Goal: Register for event/course

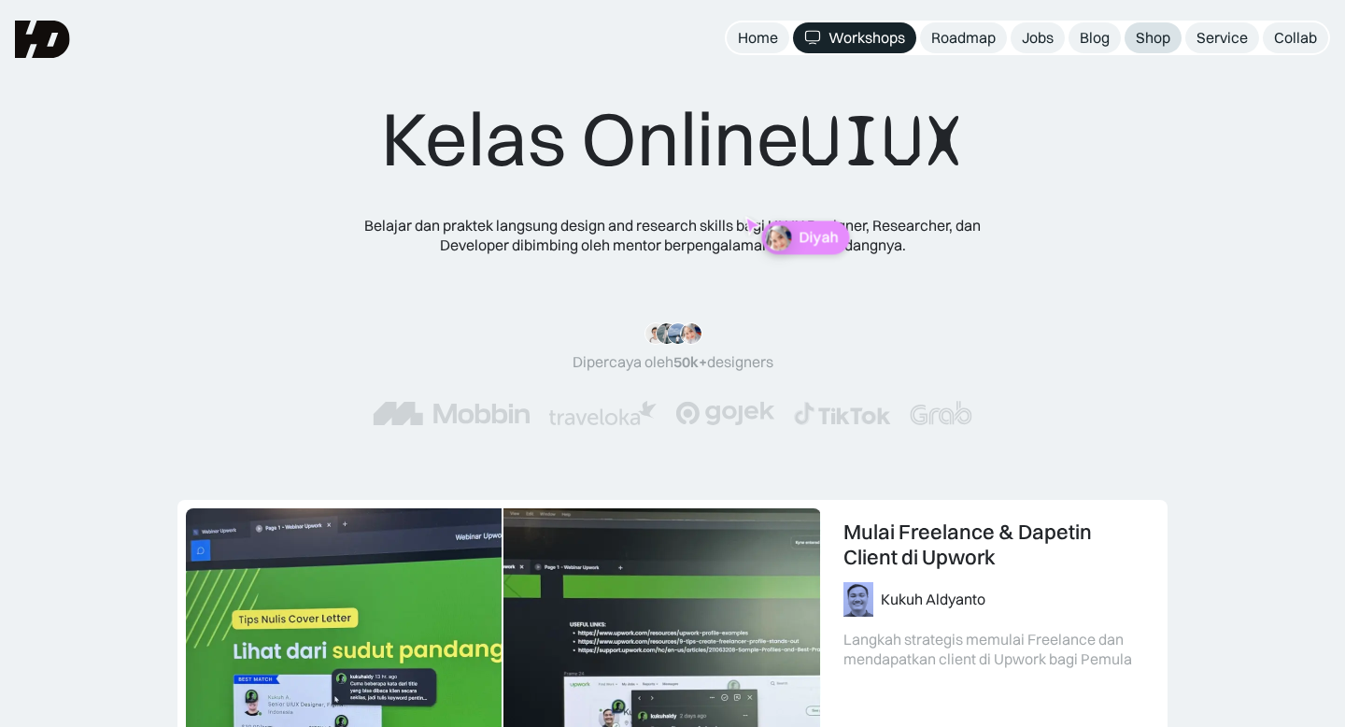
click at [1149, 36] on div "Shop" at bounding box center [1153, 38] width 35 height 20
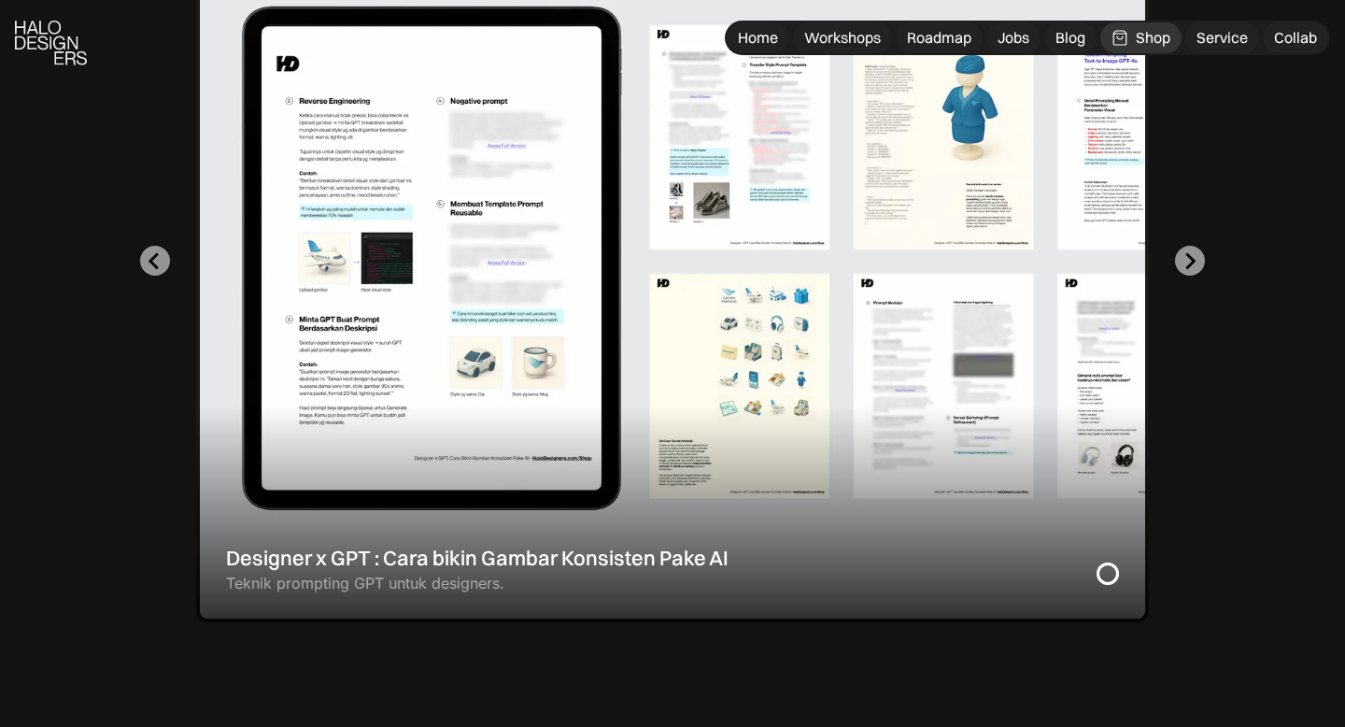
scroll to position [700, 0]
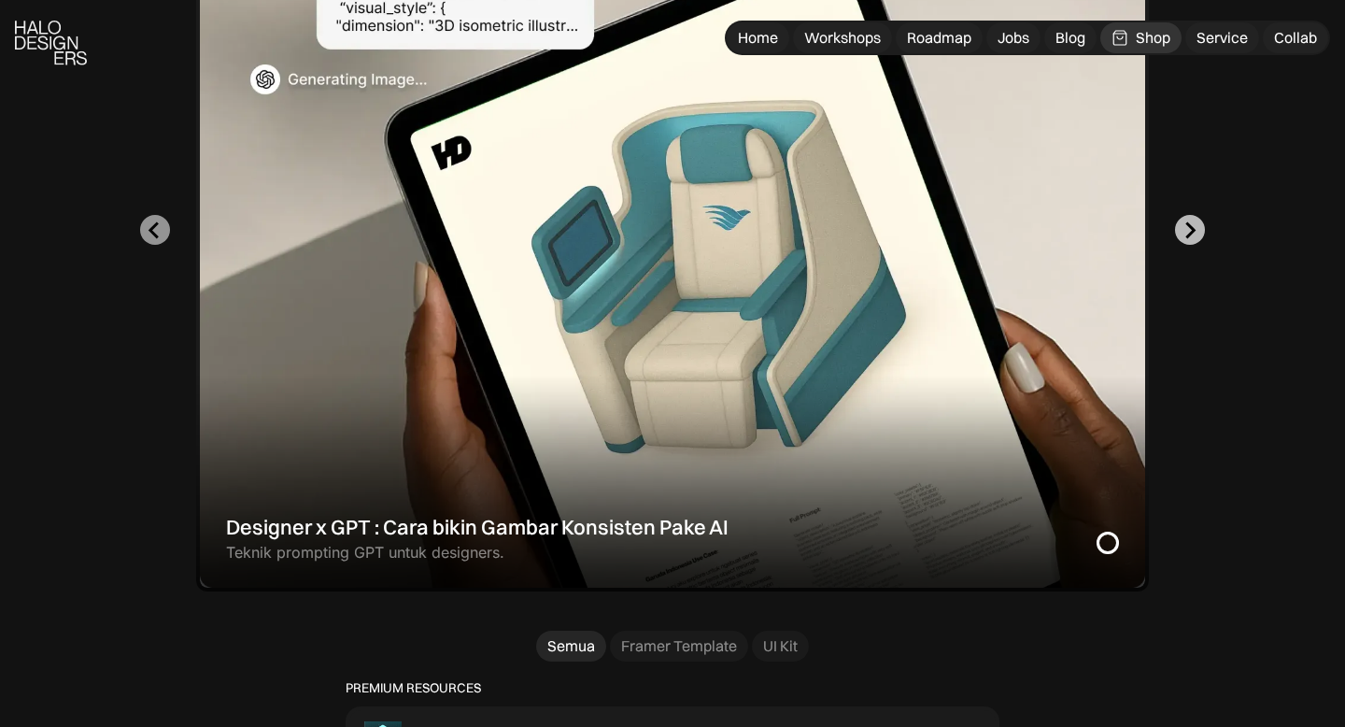
click at [1187, 228] on icon "Next slide" at bounding box center [1190, 230] width 18 height 18
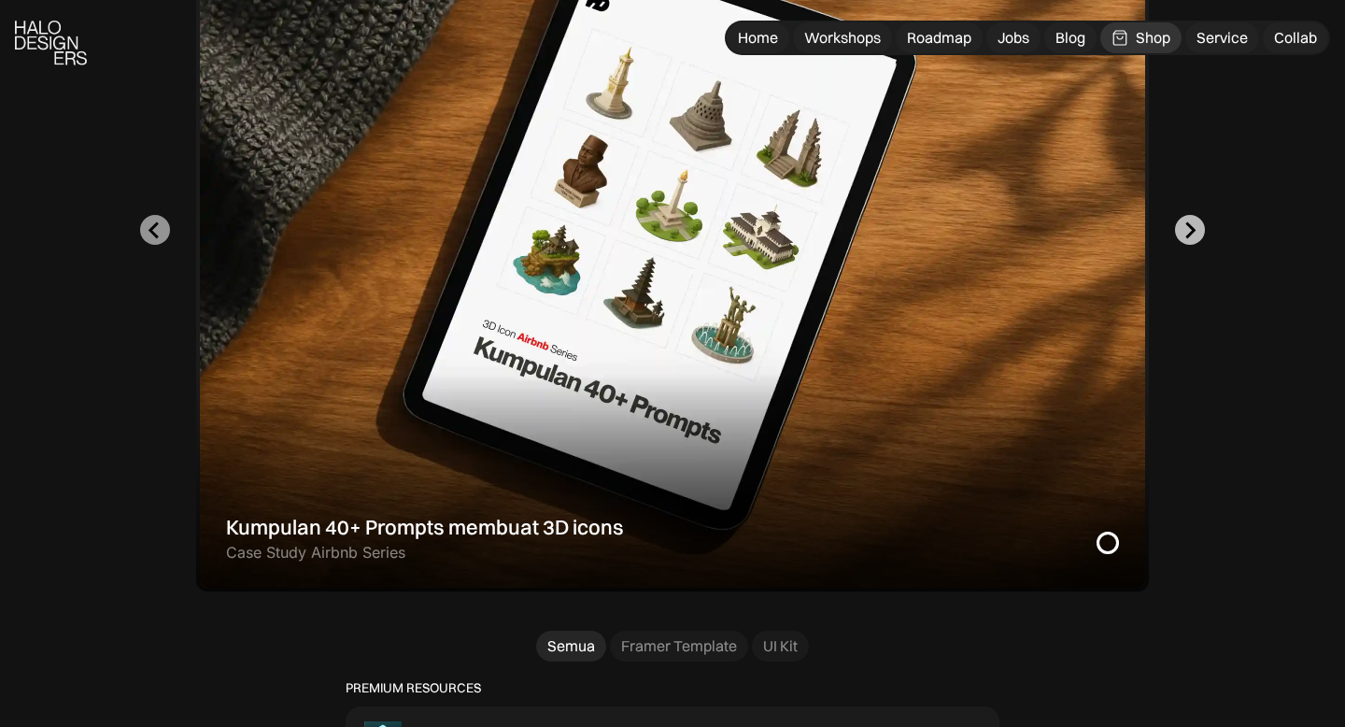
click at [1187, 228] on icon "Go to first slide" at bounding box center [1190, 230] width 18 height 18
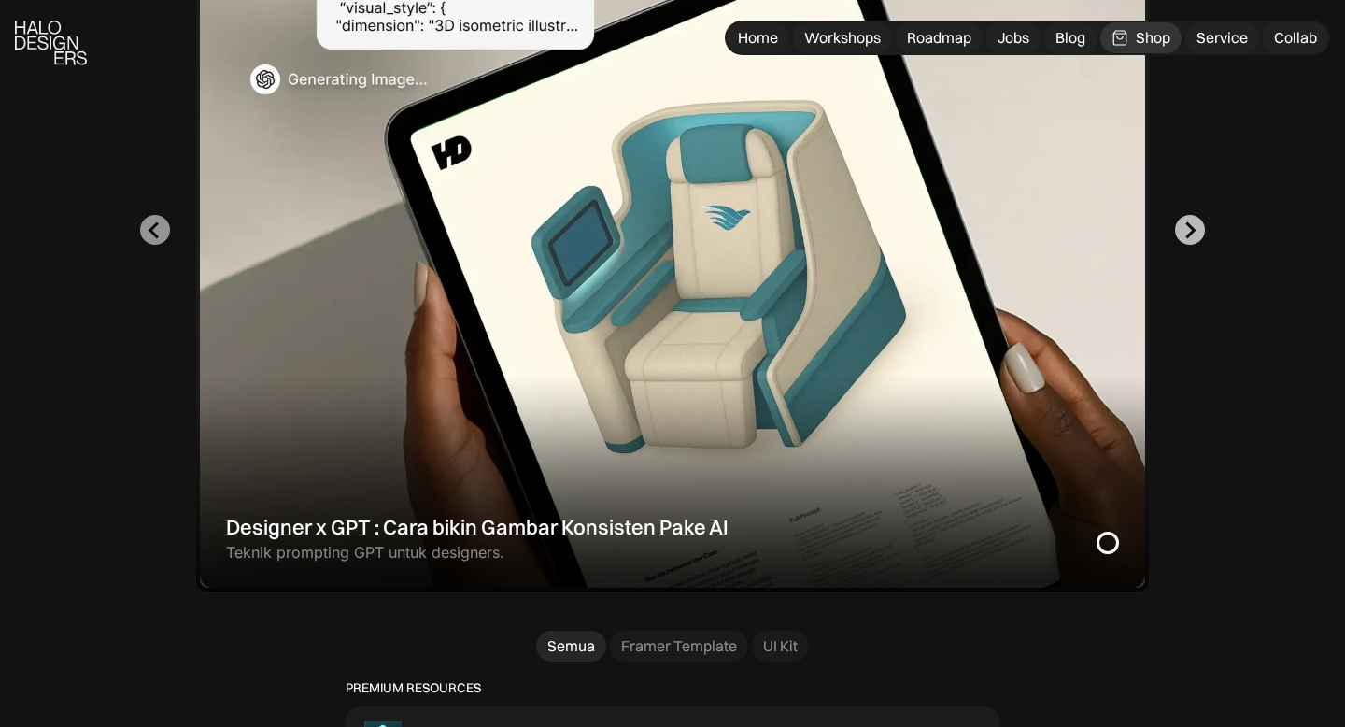
click at [1187, 228] on icon "Next slide" at bounding box center [1190, 230] width 18 height 18
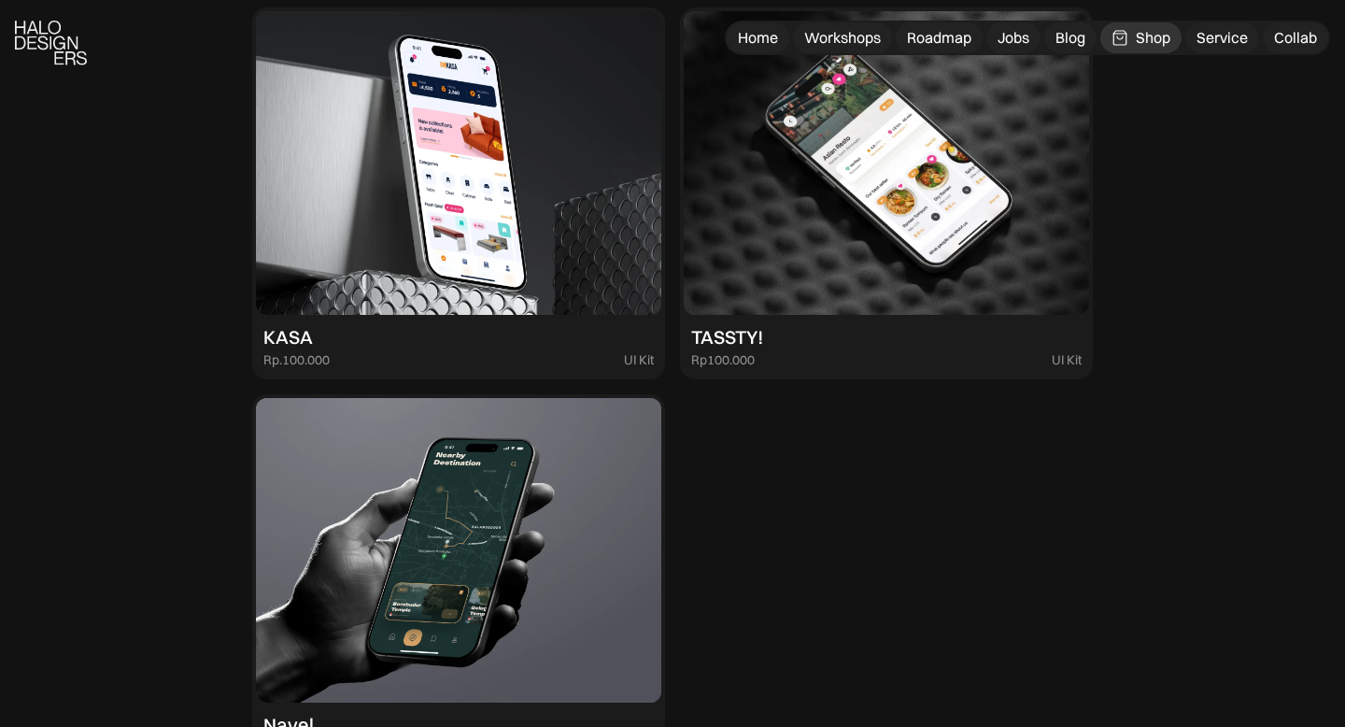
scroll to position [5141, 0]
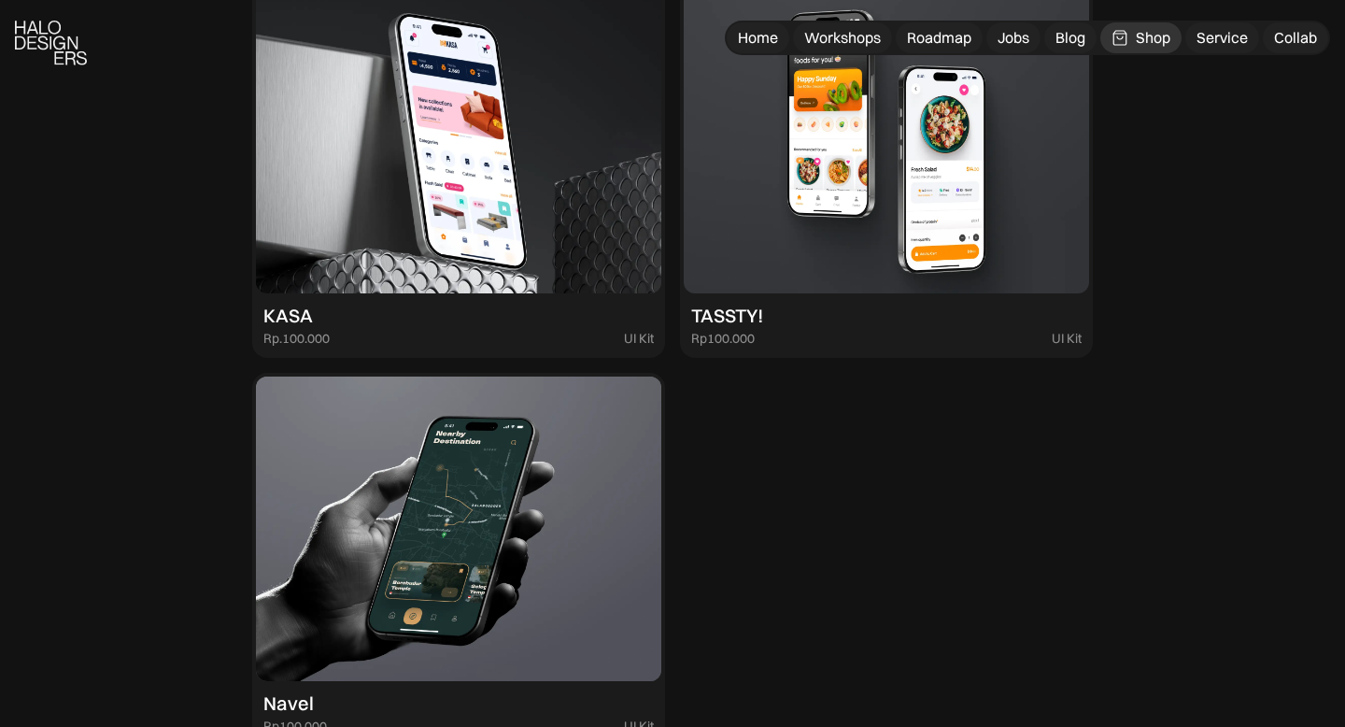
click at [867, 184] on img at bounding box center [886, 142] width 405 height 304
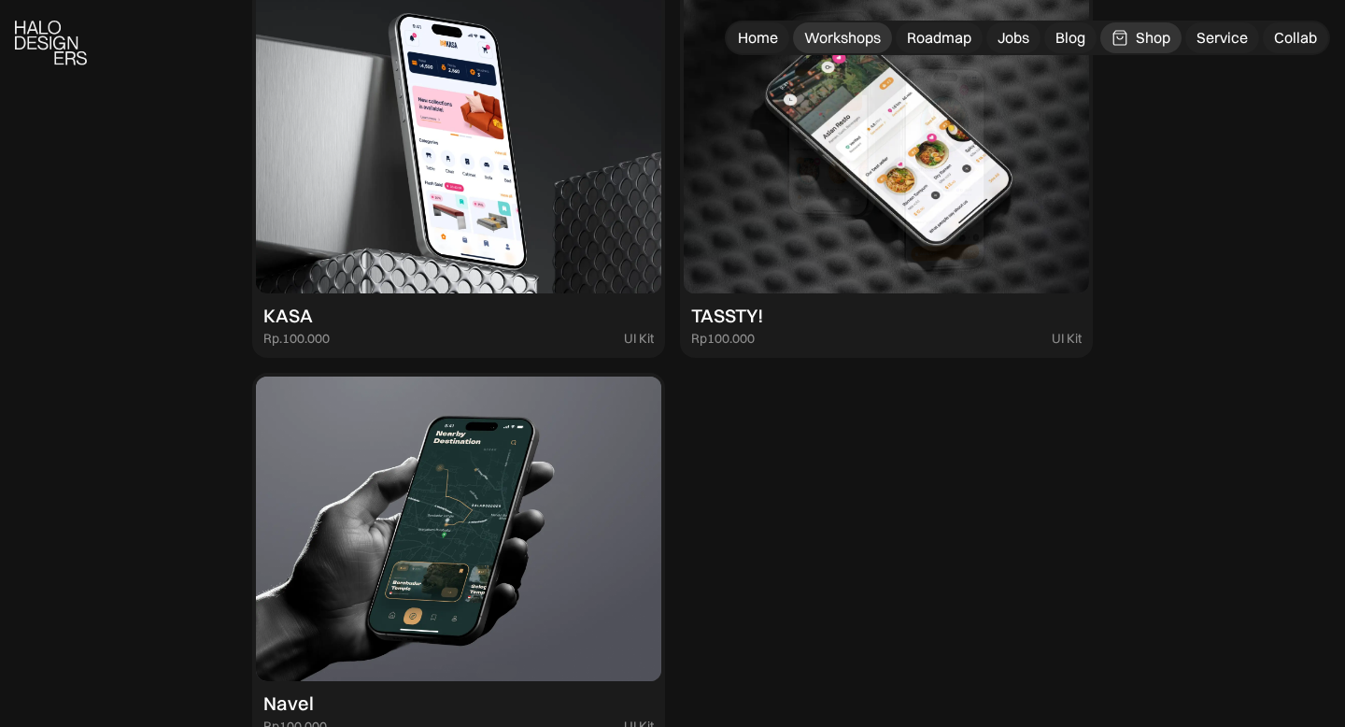
click at [838, 35] on div "Workshops" at bounding box center [842, 38] width 77 height 20
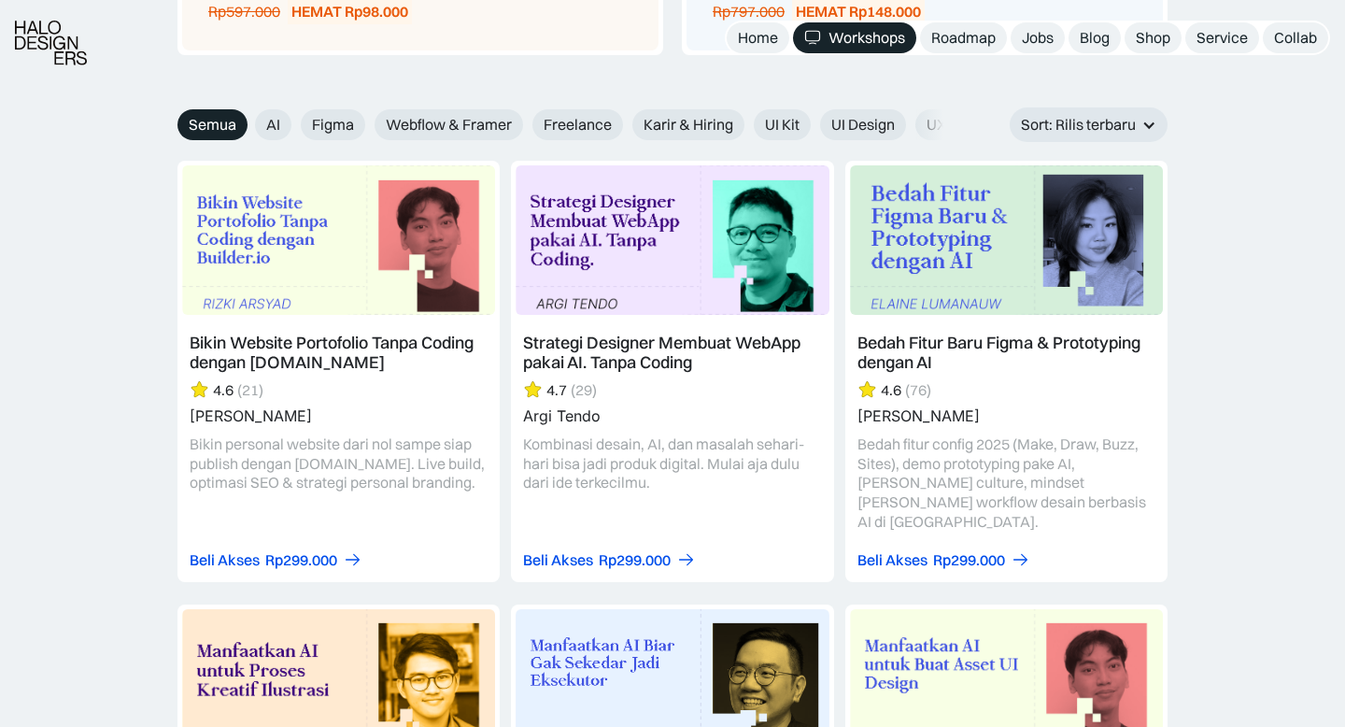
scroll to position [2096, 0]
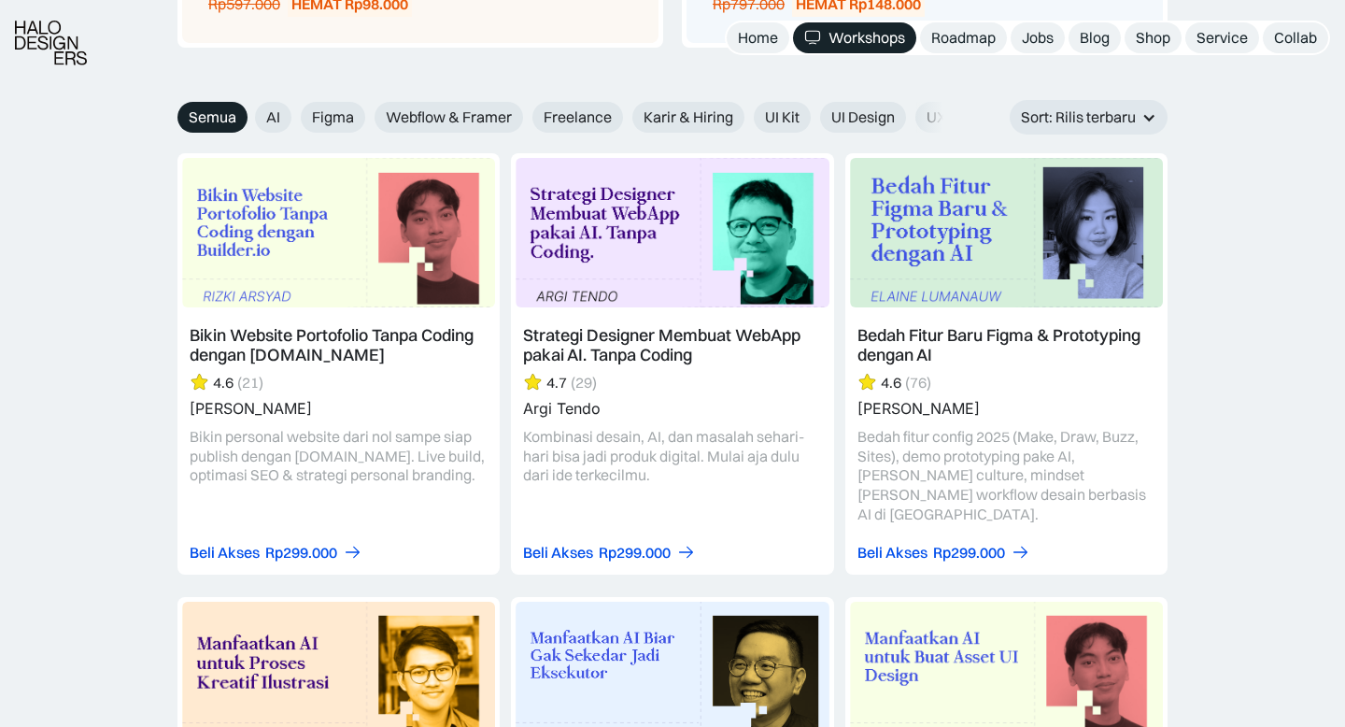
click at [346, 332] on link at bounding box center [338, 363] width 322 height 420
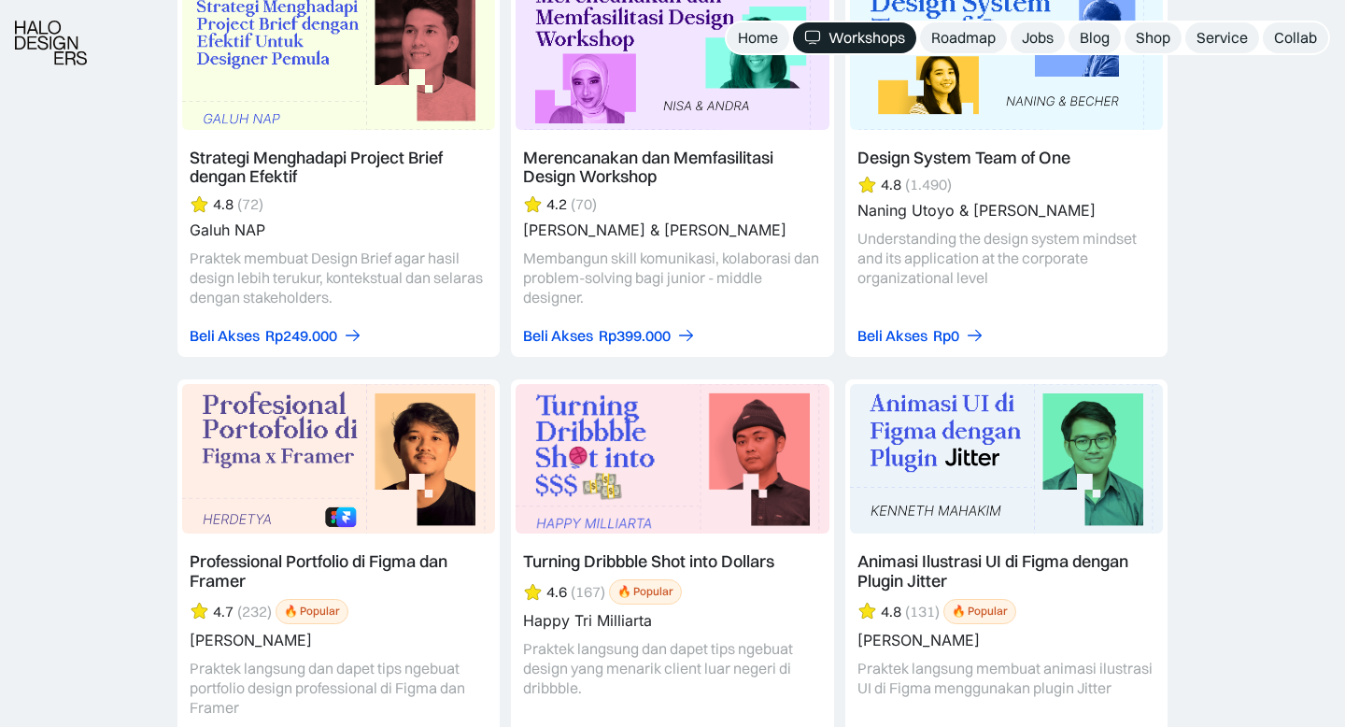
scroll to position [5628, 0]
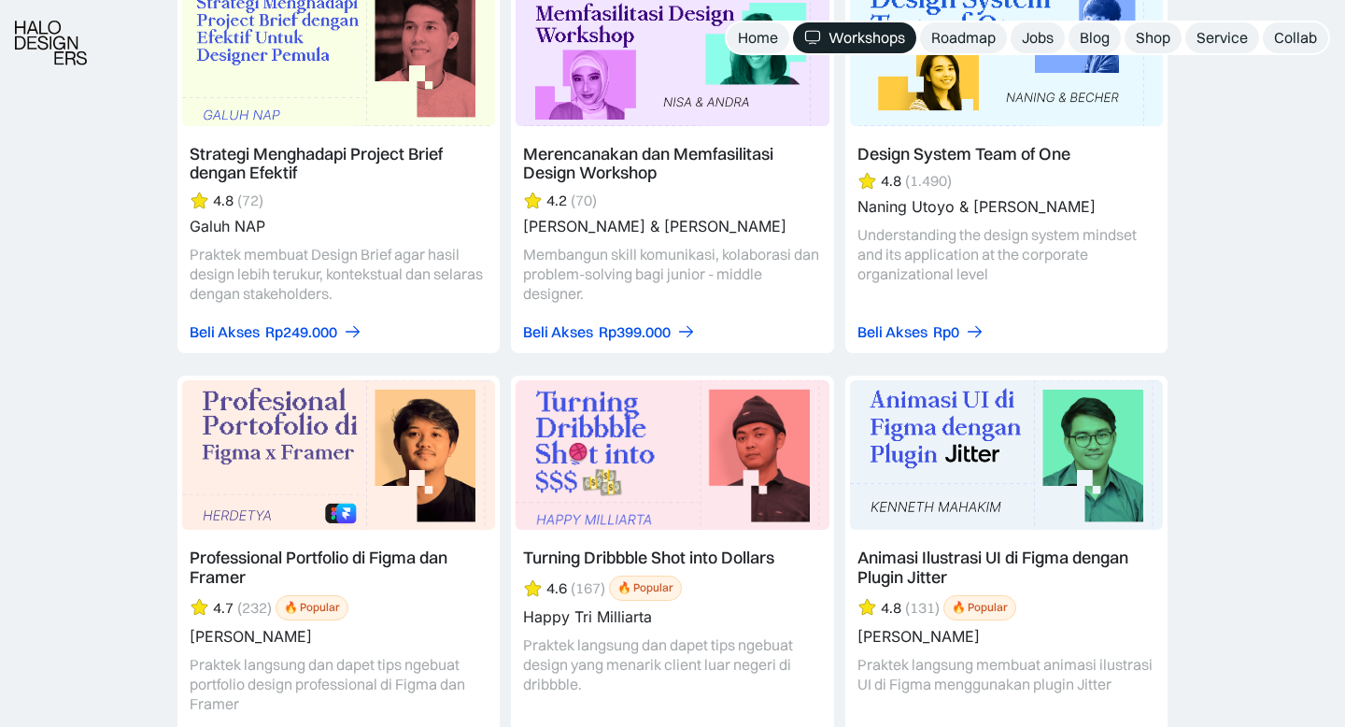
click at [604, 446] on link at bounding box center [672, 569] width 322 height 388
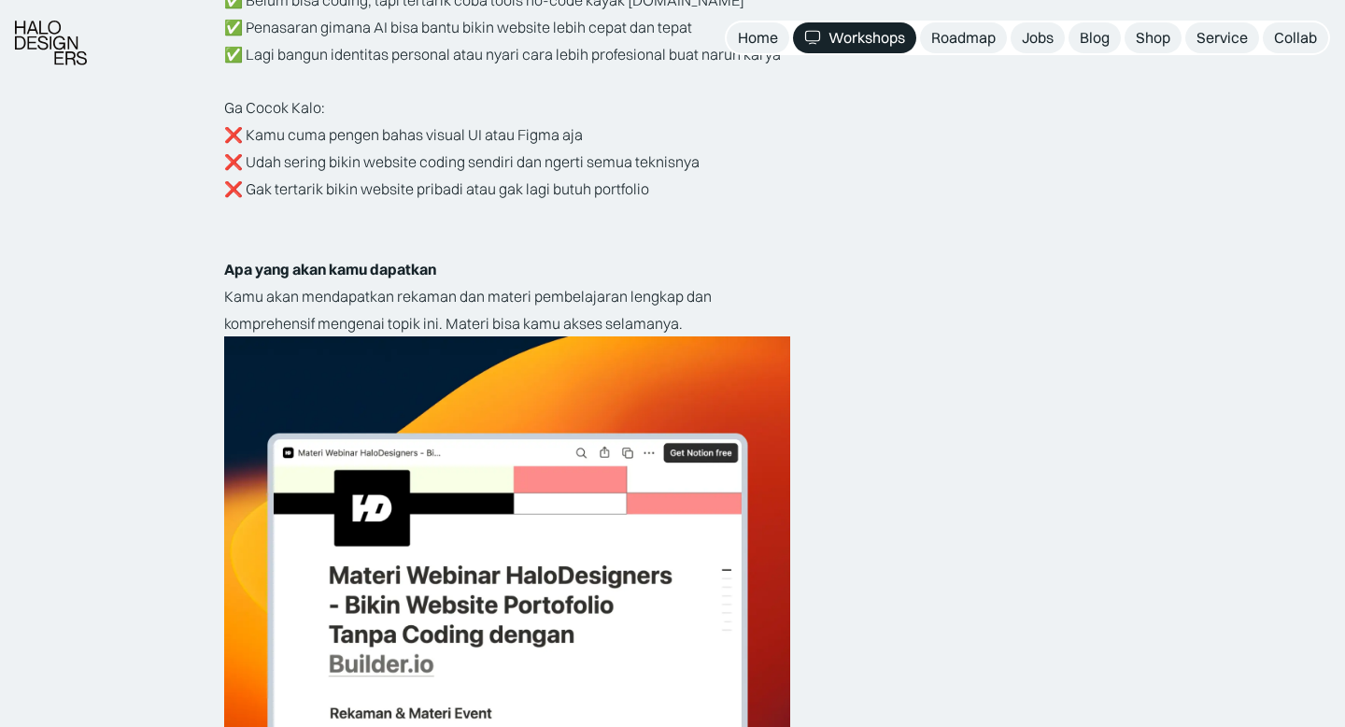
scroll to position [3241, 0]
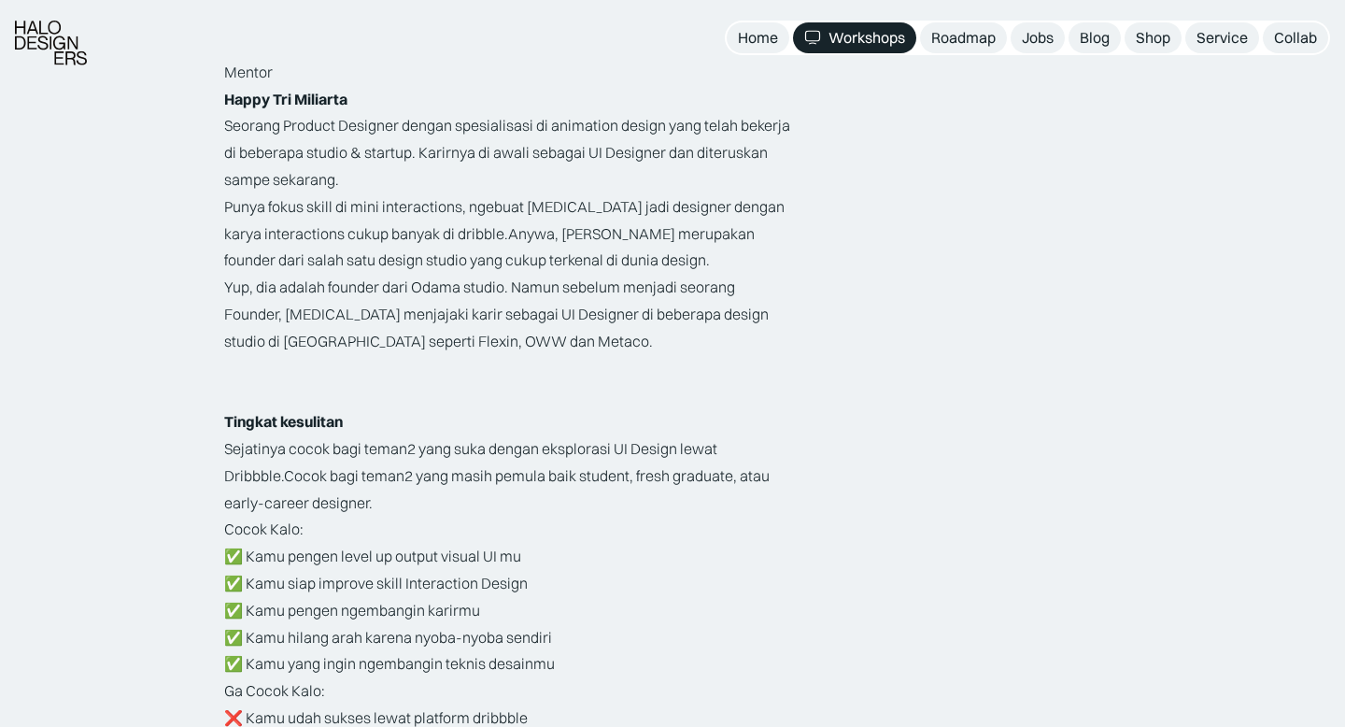
scroll to position [2531, 0]
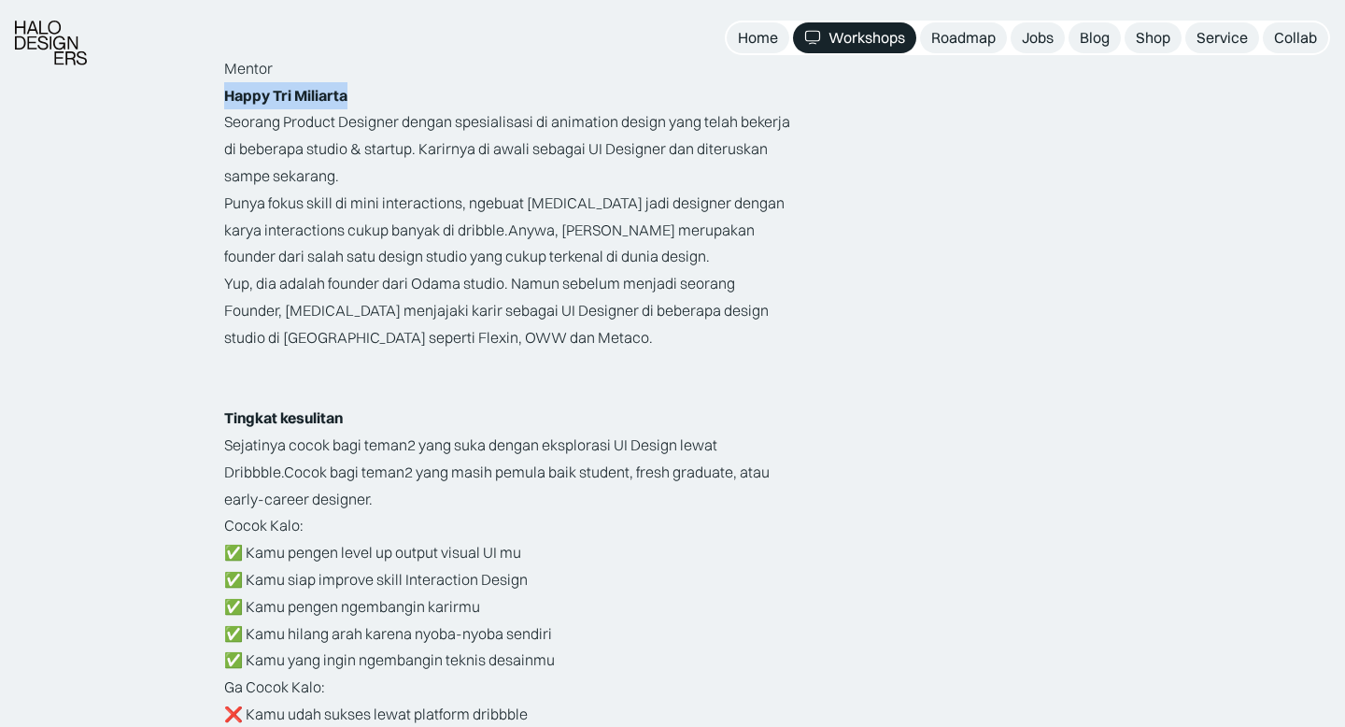
drag, startPoint x: 360, startPoint y: 96, endPoint x: 199, endPoint y: 108, distance: 161.1
copy strong "Happy Tri Miliarta"
